Goal: Contribute content: Contribute content

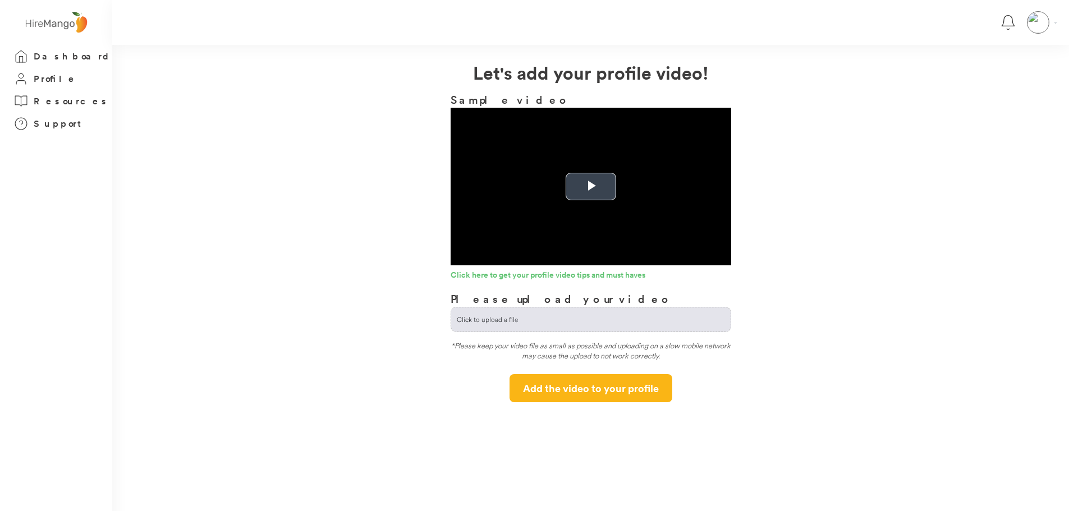
click at [591, 187] on span "Video Player" at bounding box center [591, 187] width 0 height 0
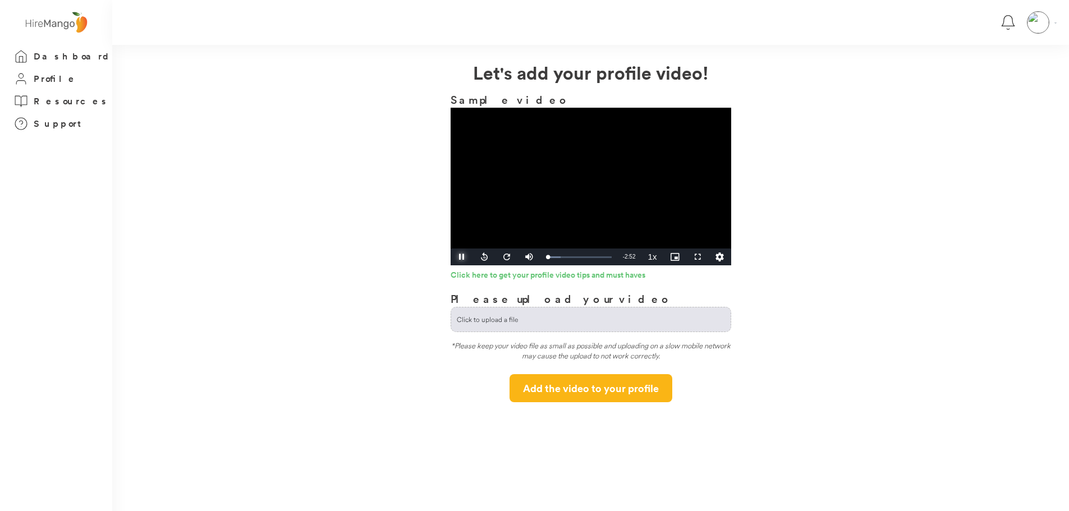
click at [463, 257] on span "Video Player" at bounding box center [462, 257] width 22 height 0
click at [532, 317] on input "file" at bounding box center [590, 319] width 279 height 24
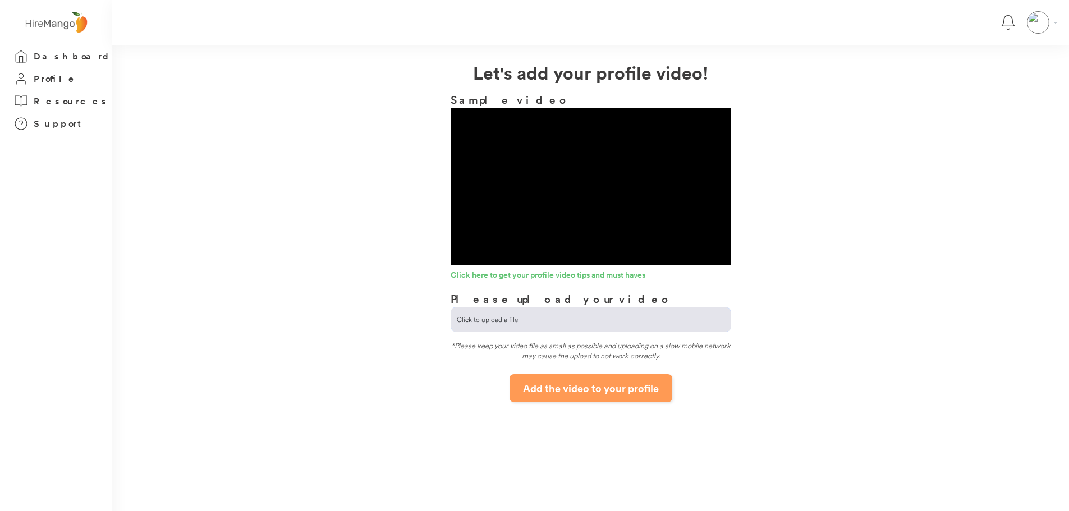
click at [573, 379] on button "Add the video to your profile" at bounding box center [590, 388] width 163 height 28
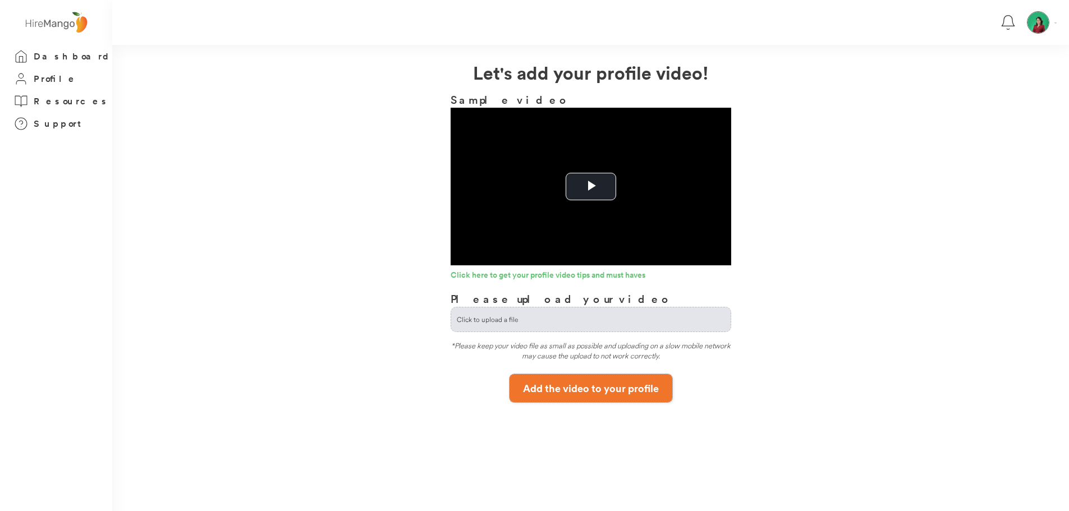
click at [565, 395] on button "Add the video to your profile" at bounding box center [590, 388] width 163 height 28
click at [560, 385] on button "Add the video to your profile" at bounding box center [590, 388] width 163 height 28
click at [577, 392] on button "Add the video to your profile" at bounding box center [590, 388] width 163 height 28
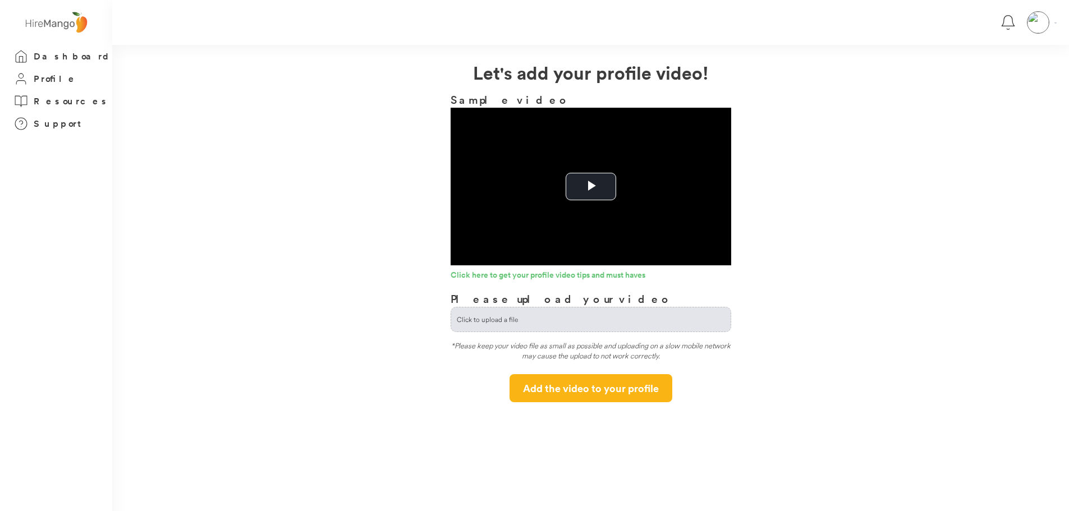
click at [526, 315] on input "file" at bounding box center [590, 319] width 279 height 24
type input "**********"
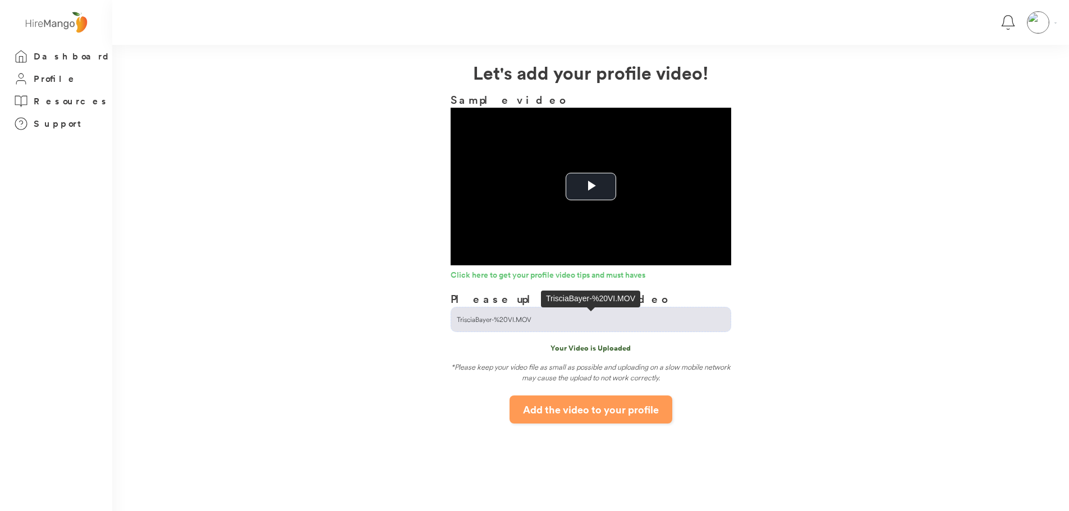
click at [560, 410] on button "Add the video to your profile" at bounding box center [590, 410] width 163 height 28
